Goal: Task Accomplishment & Management: Manage account settings

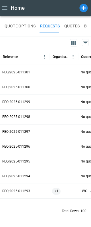
click at [86, 7] on icon at bounding box center [84, 8] width 8 height 8
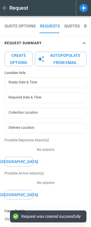
type textarea "*"
click at [72, 10] on icon at bounding box center [71, 8] width 1 height 5
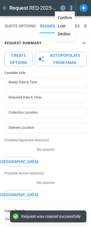
click at [66, 26] on button "Lost" at bounding box center [65, 26] width 19 height 8
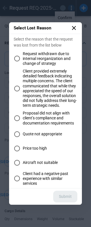
click at [73, 30] on icon at bounding box center [74, 28] width 7 height 7
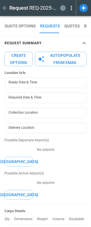
click at [73, 8] on icon at bounding box center [71, 8] width 7 height 7
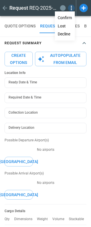
click at [66, 36] on button "Decline" at bounding box center [65, 34] width 19 height 8
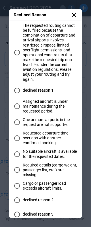
click at [72, 15] on icon at bounding box center [74, 14] width 7 height 7
